Goal: Task Accomplishment & Management: Manage account settings

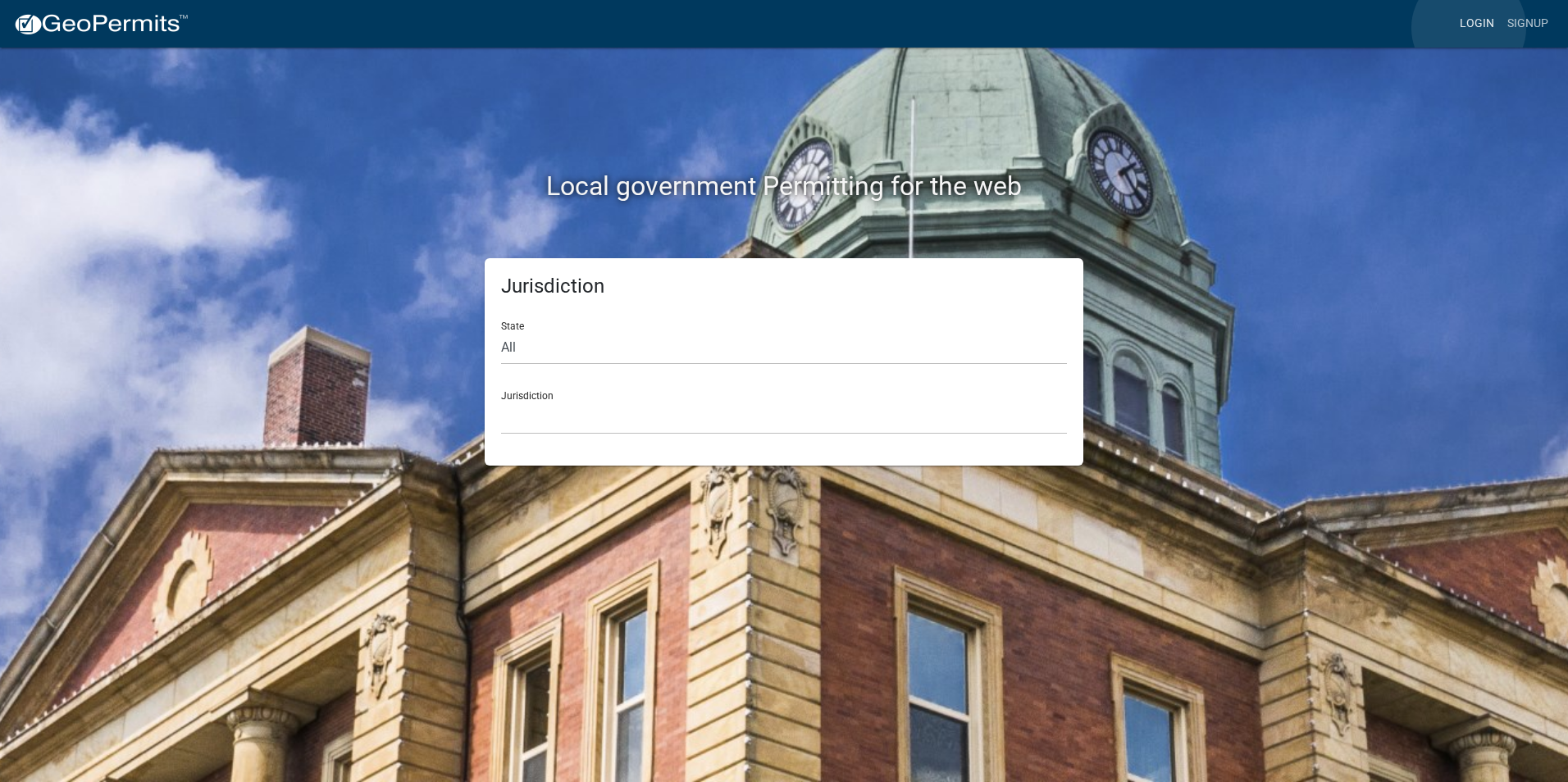
click at [1469, 28] on link "Login" at bounding box center [1477, 23] width 48 height 31
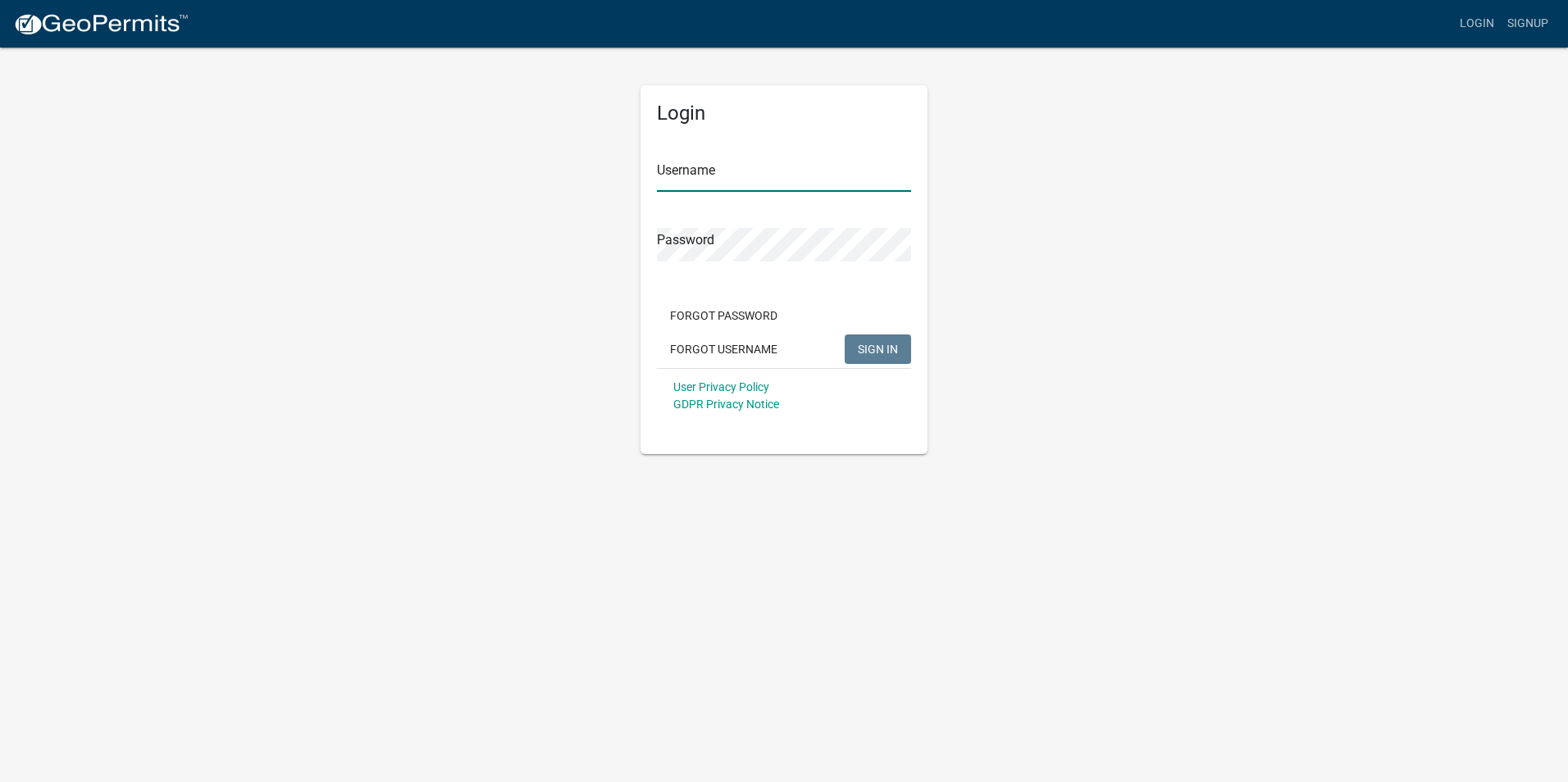
type input "[PERSON_NAME][EMAIL_ADDRESS][PERSON_NAME][DOMAIN_NAME]"
click at [879, 351] on span "SIGN IN" at bounding box center [878, 348] width 40 height 13
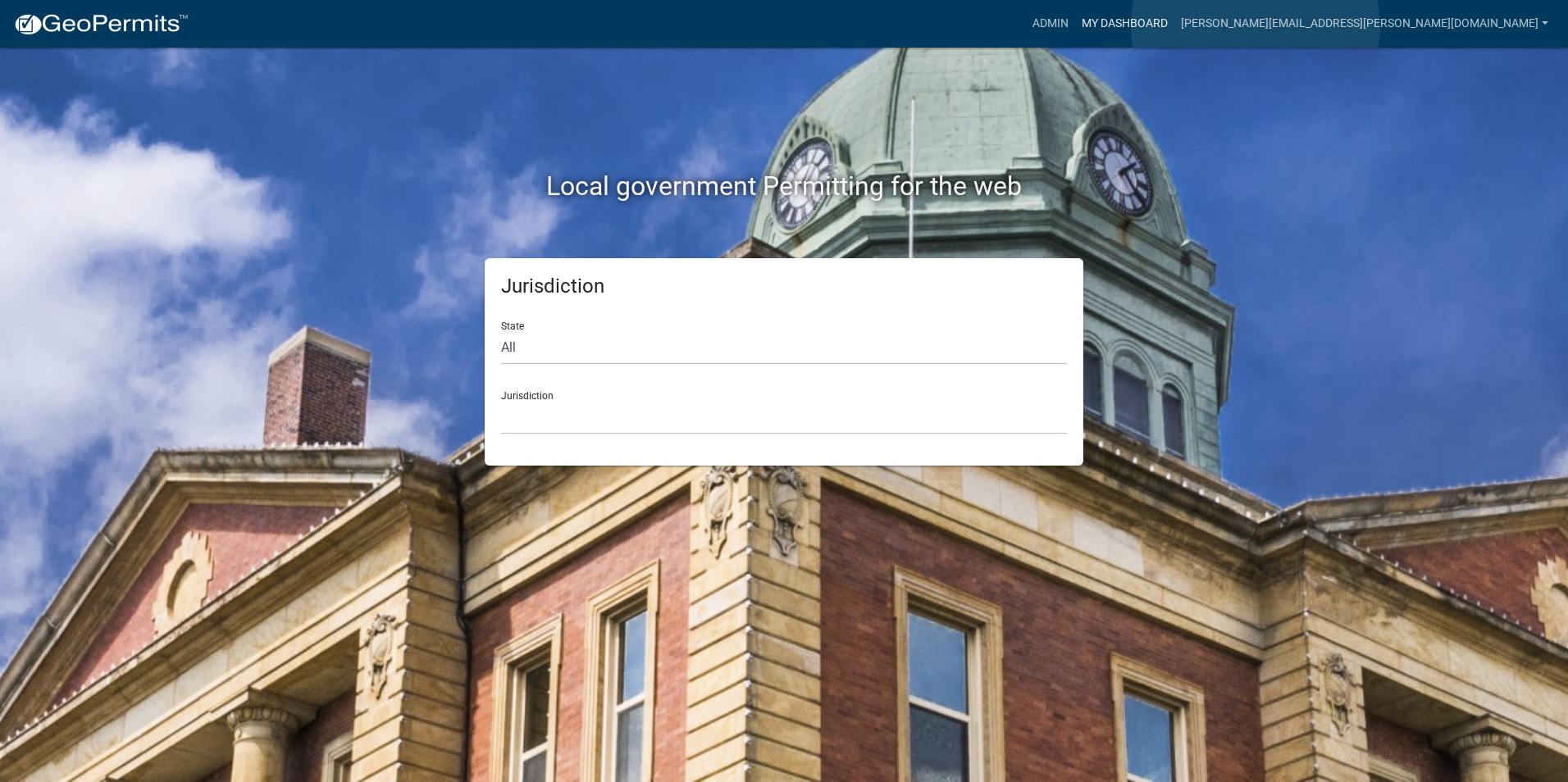
click at [1174, 26] on link "My Dashboard" at bounding box center [1124, 23] width 99 height 31
